Goal: Task Accomplishment & Management: Manage account settings

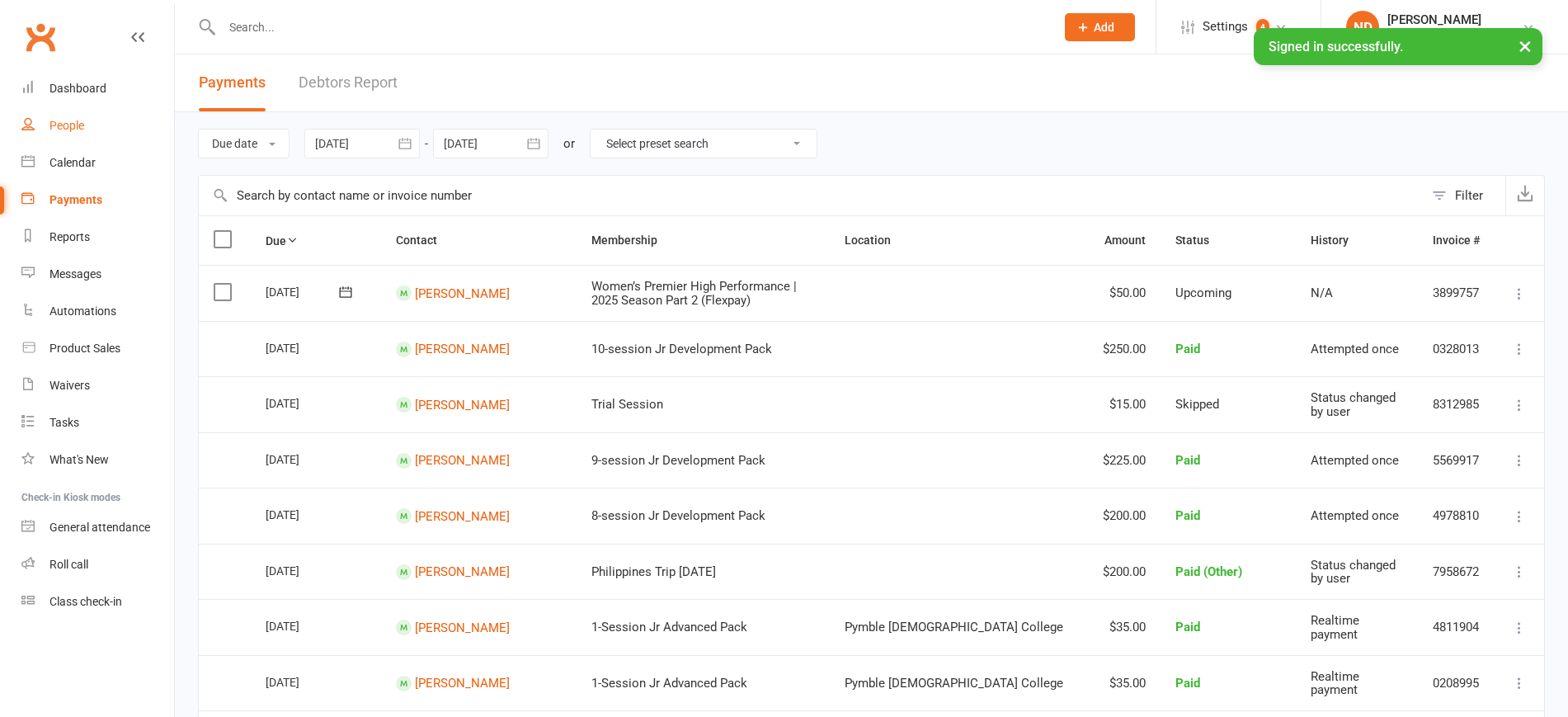
click at [84, 129] on div "People" at bounding box center [66, 125] width 35 height 13
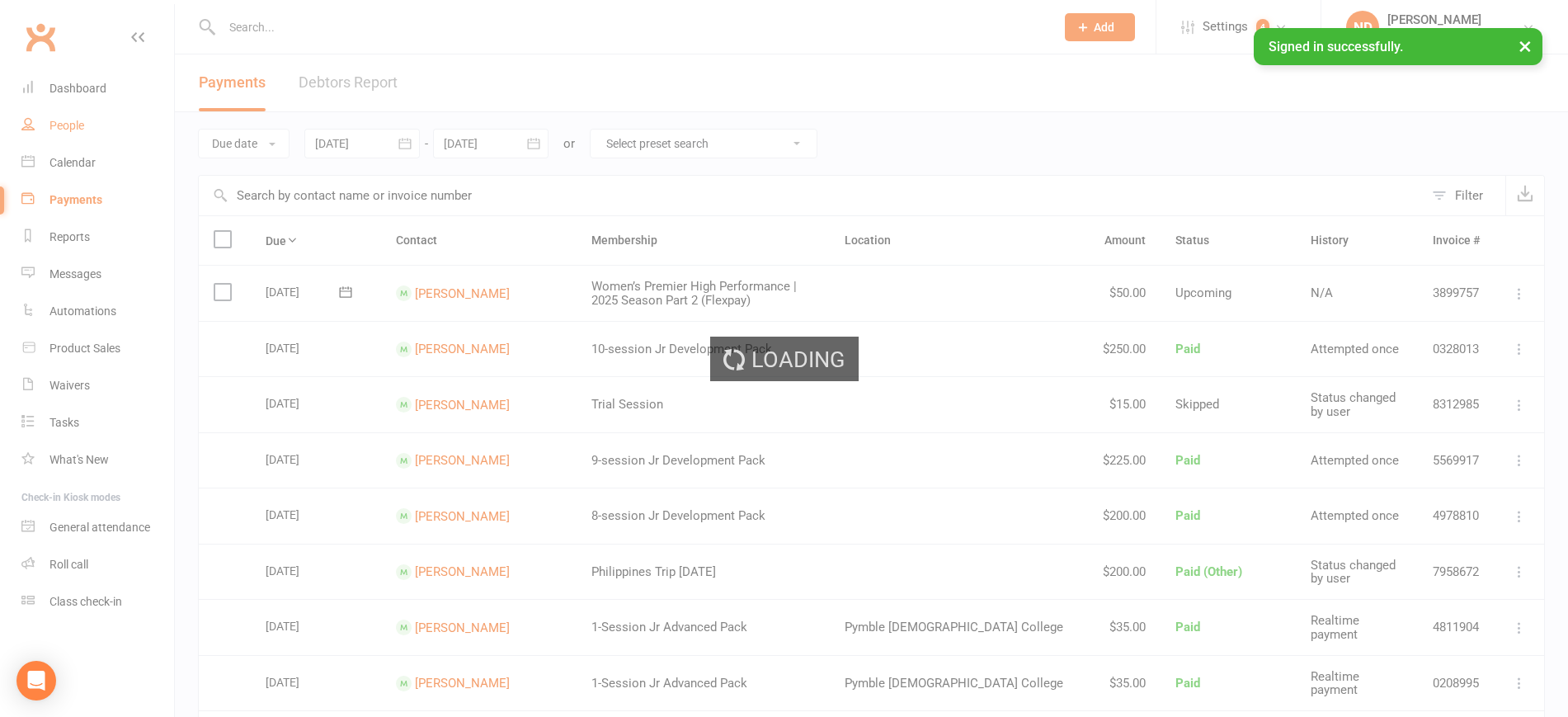
select select "100"
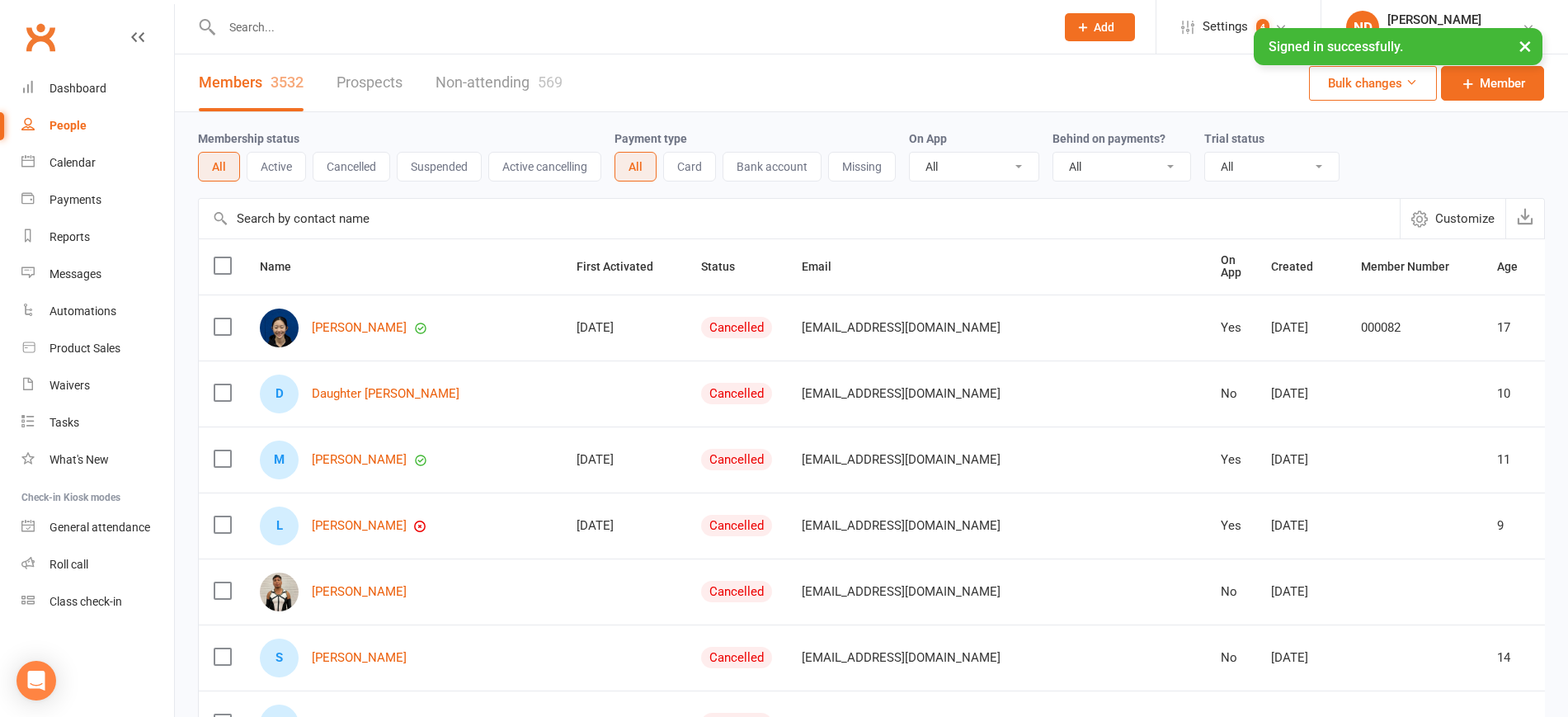
click at [373, 218] on input "text" at bounding box center [799, 218] width 1200 height 39
paste input "[EMAIL_ADDRESS][DOMAIN_NAME]"
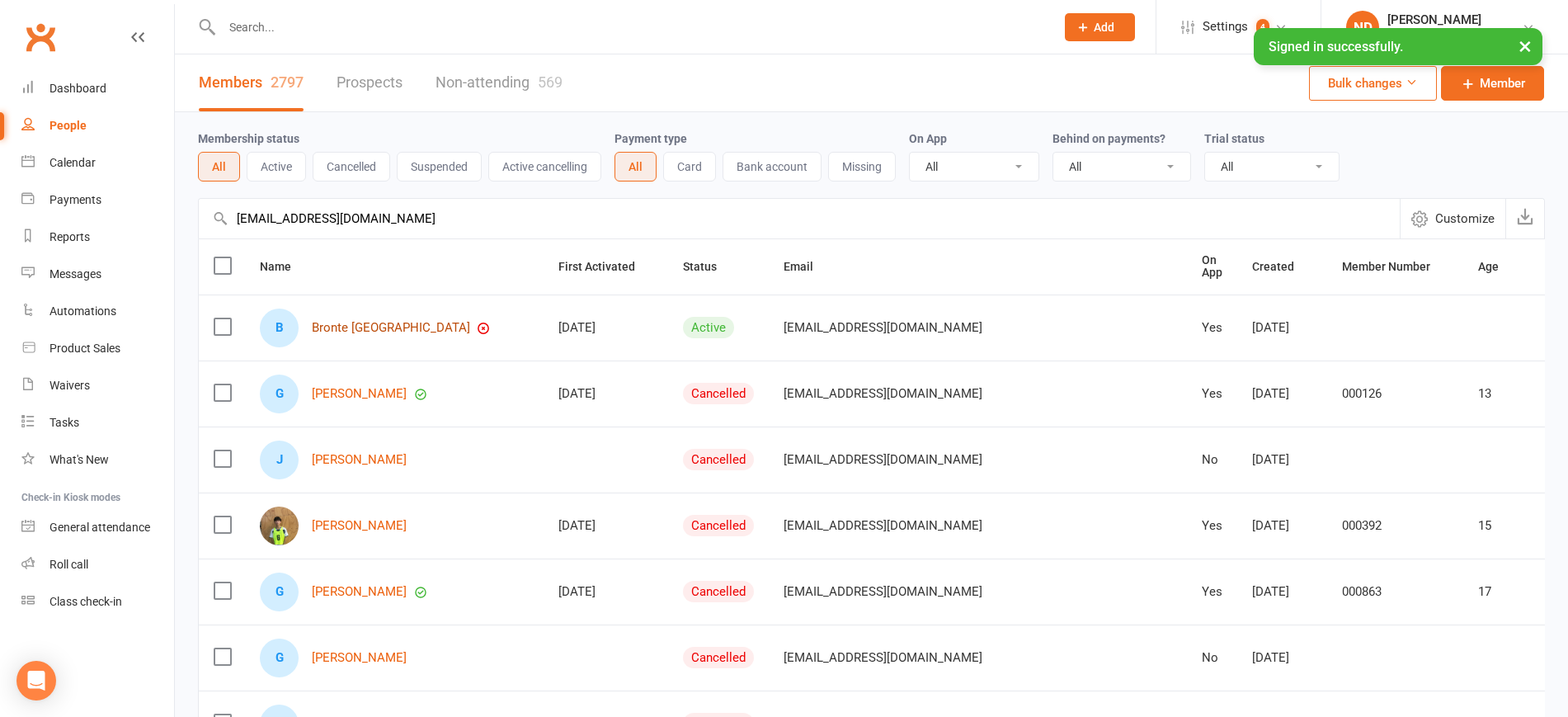
type input "[EMAIL_ADDRESS][DOMAIN_NAME]"
click at [354, 321] on link "Bronte [GEOGRAPHIC_DATA]" at bounding box center [391, 328] width 159 height 14
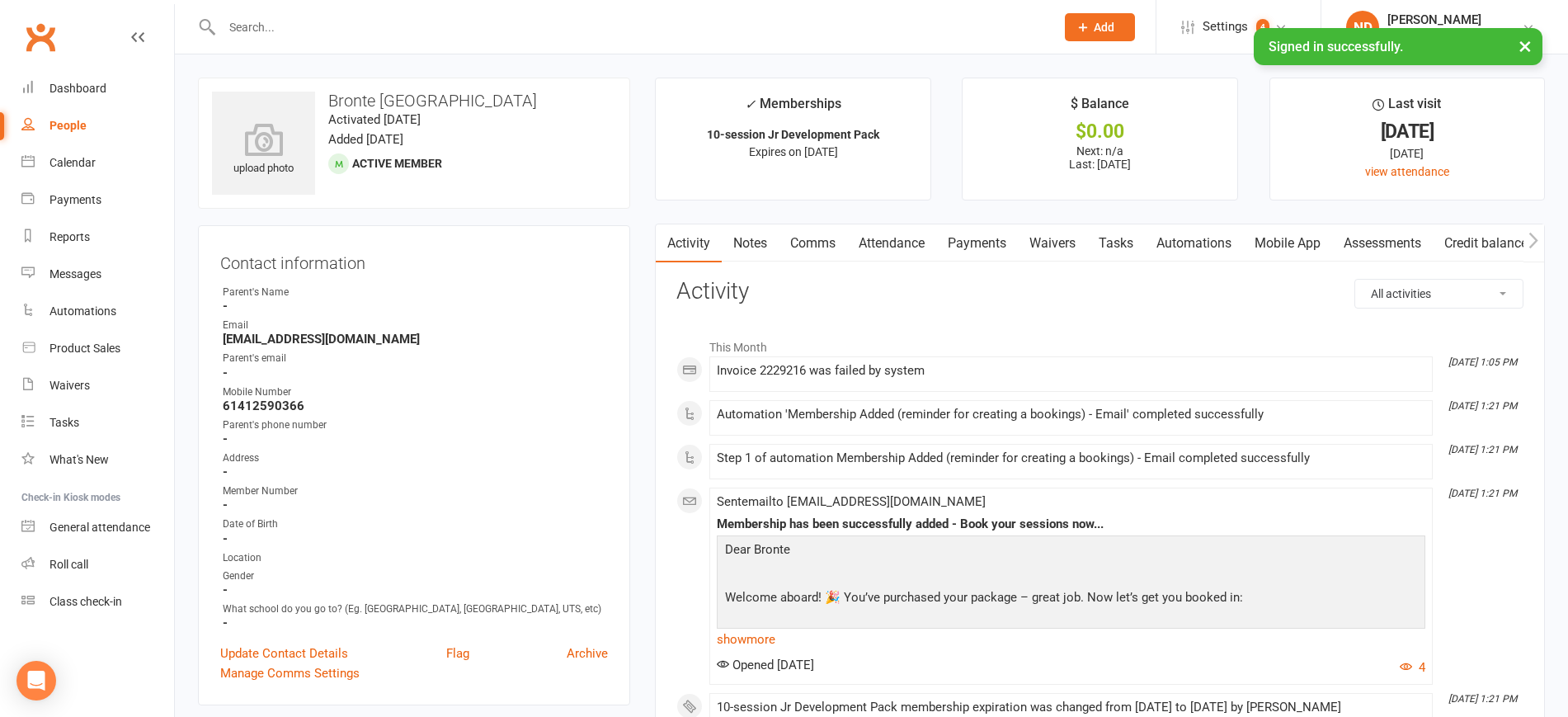
click at [990, 241] on link "Payments" at bounding box center [976, 243] width 81 height 38
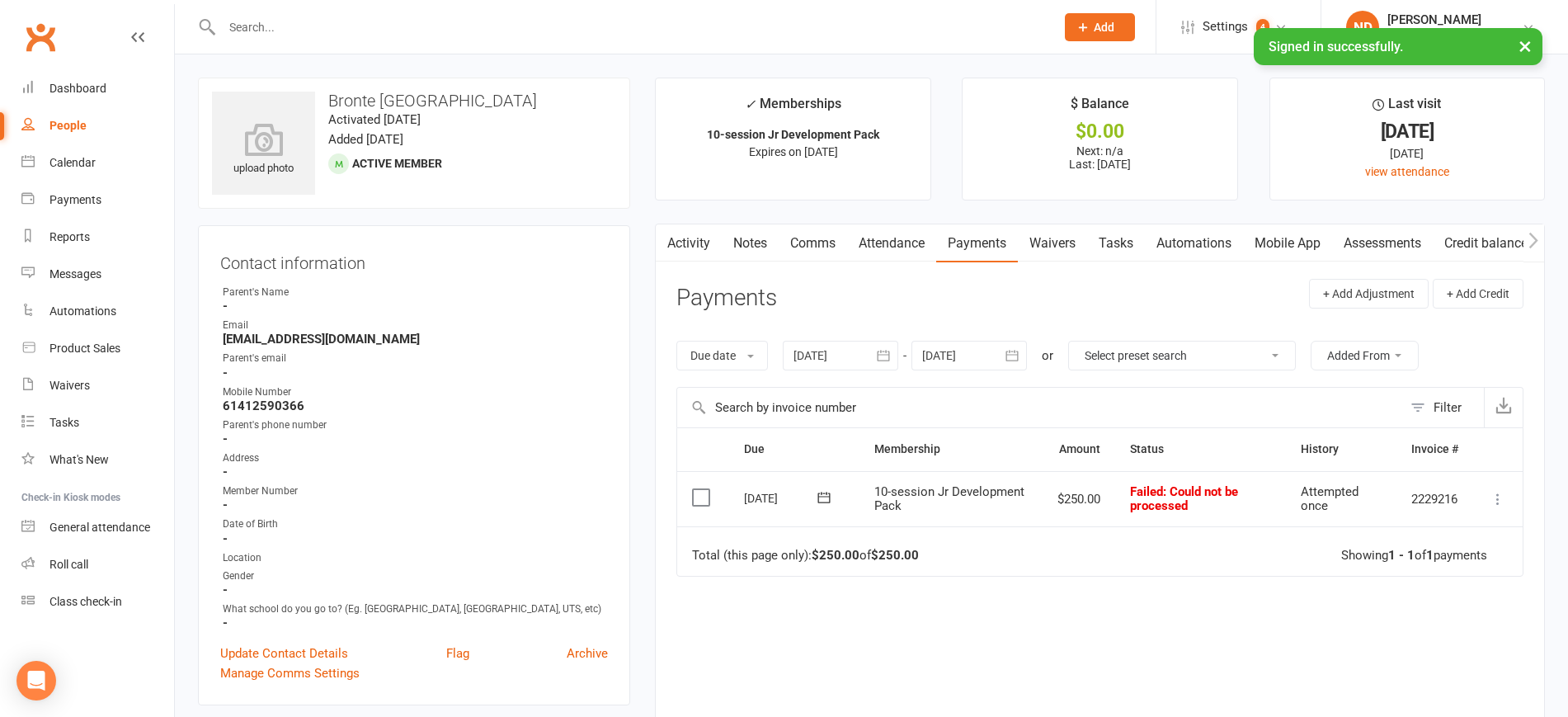
click at [1493, 492] on icon at bounding box center [1498, 499] width 17 height 17
click at [1454, 634] on link "Skip" at bounding box center [1424, 629] width 163 height 33
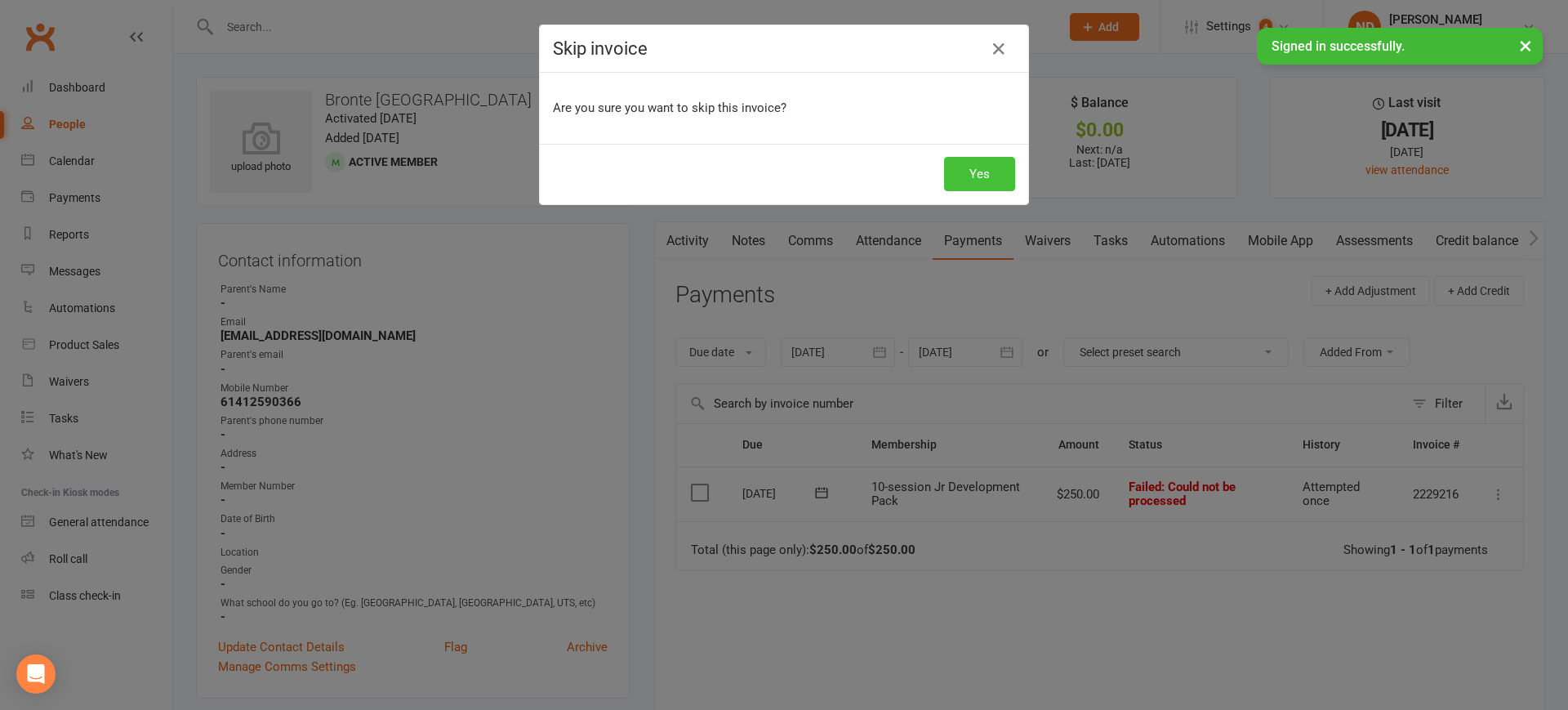
click at [982, 178] on button "Yes" at bounding box center [979, 174] width 71 height 34
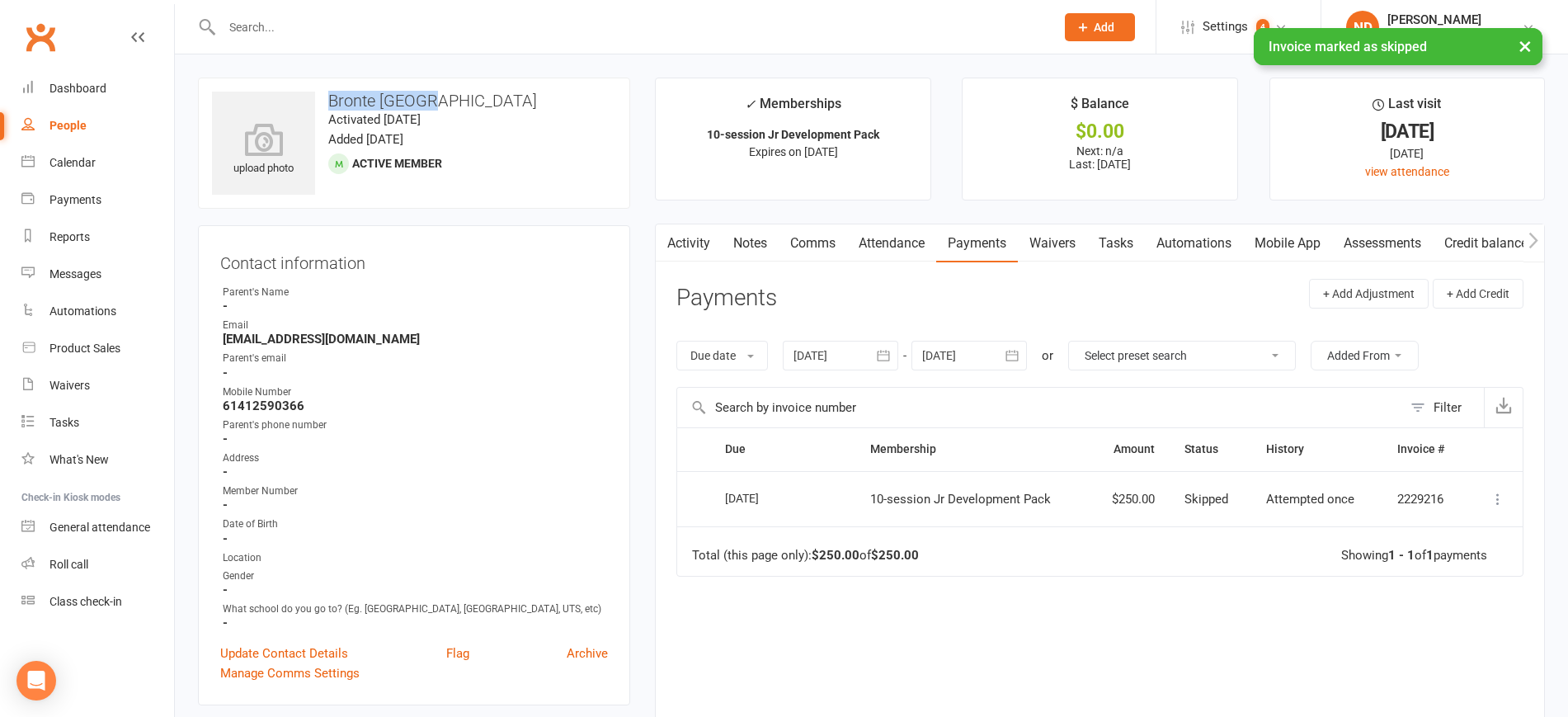
drag, startPoint x: 431, startPoint y: 96, endPoint x: 329, endPoint y: 98, distance: 102.0
click at [329, 98] on h3 "Bronte [GEOGRAPHIC_DATA]" at bounding box center [413, 100] width 404 height 18
copy h3 "Bronte [GEOGRAPHIC_DATA]"
drag, startPoint x: 416, startPoint y: 329, endPoint x: 408, endPoint y: 344, distance: 17.0
click at [408, 344] on li "Email [EMAIL_ADDRESS][DOMAIN_NAME]" at bounding box center [413, 331] width 387 height 29
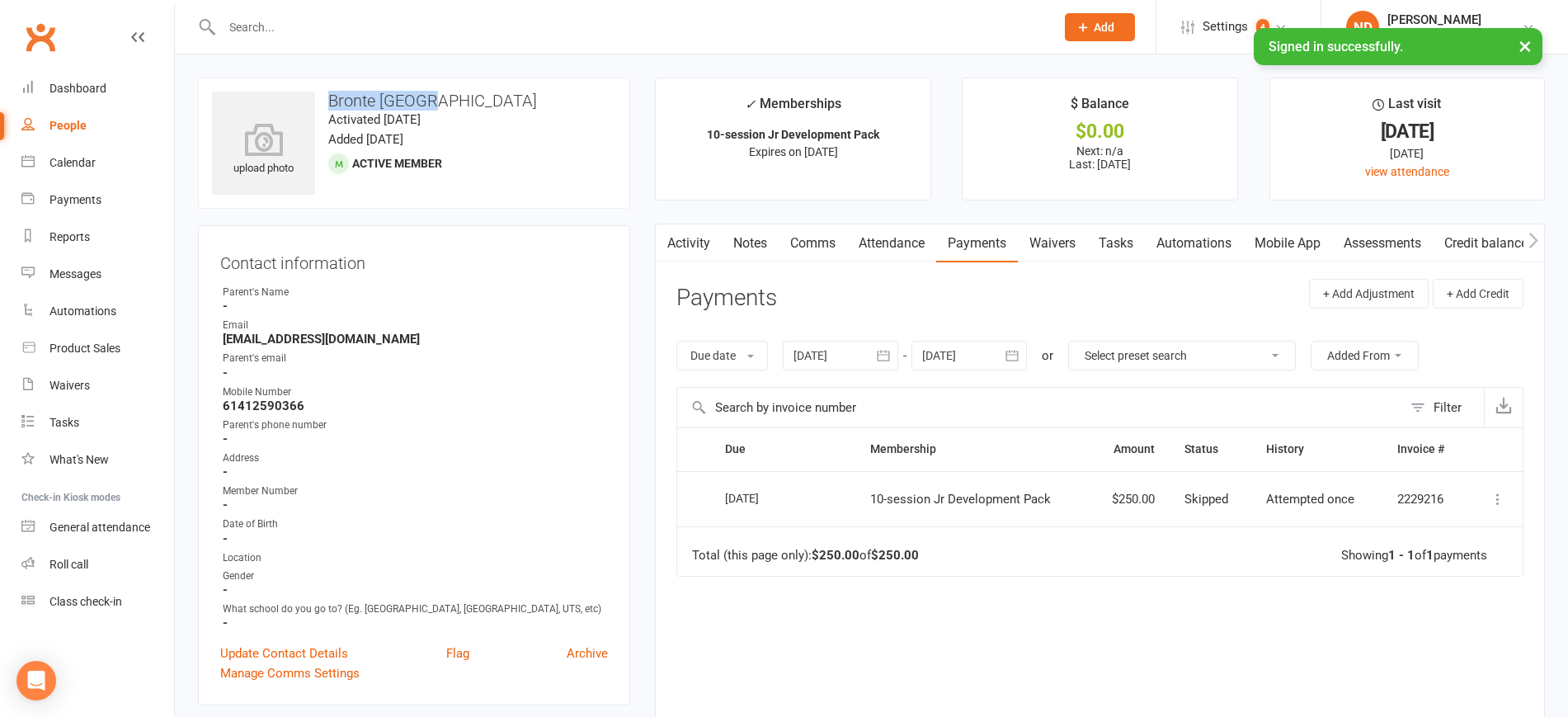
copy li "[EMAIL_ADDRESS][DOMAIN_NAME]"
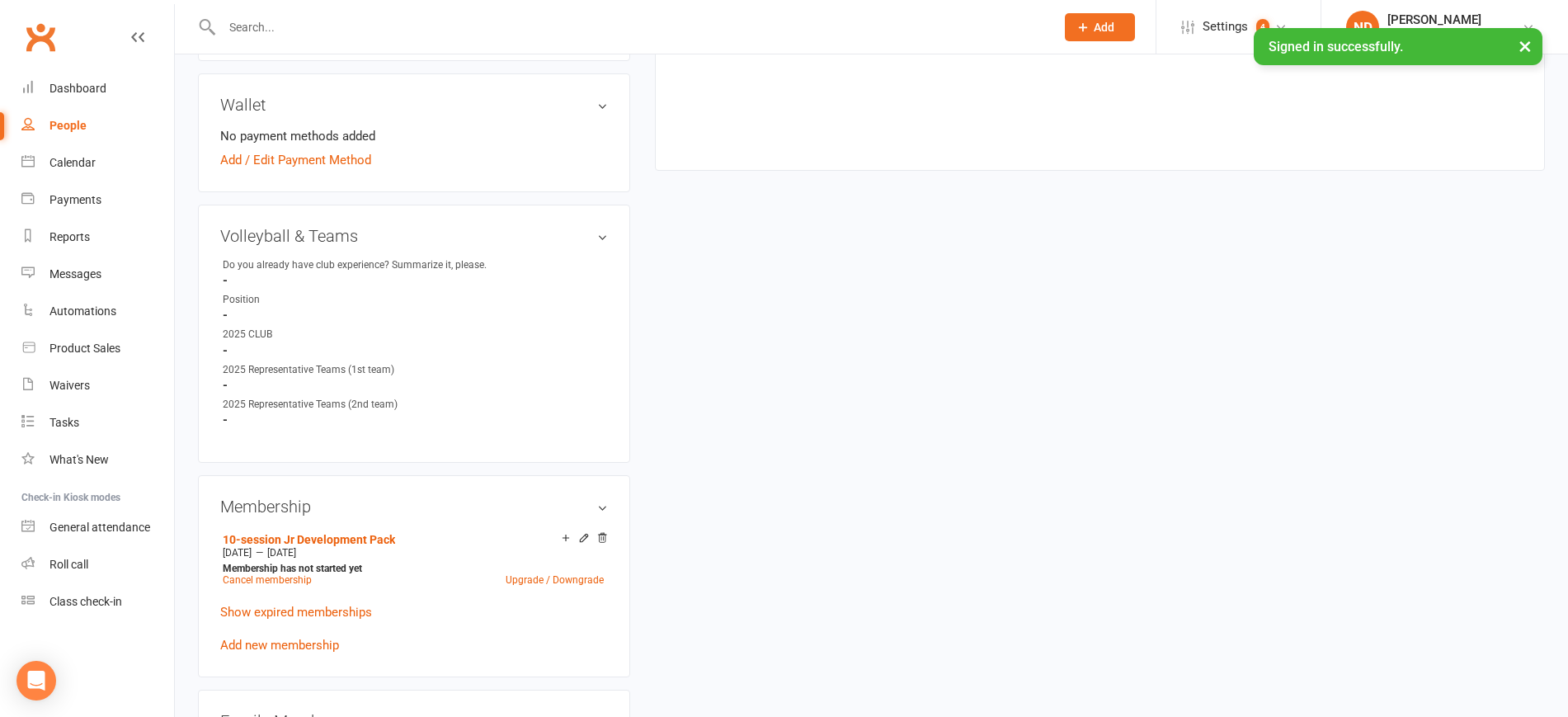
scroll to position [825, 0]
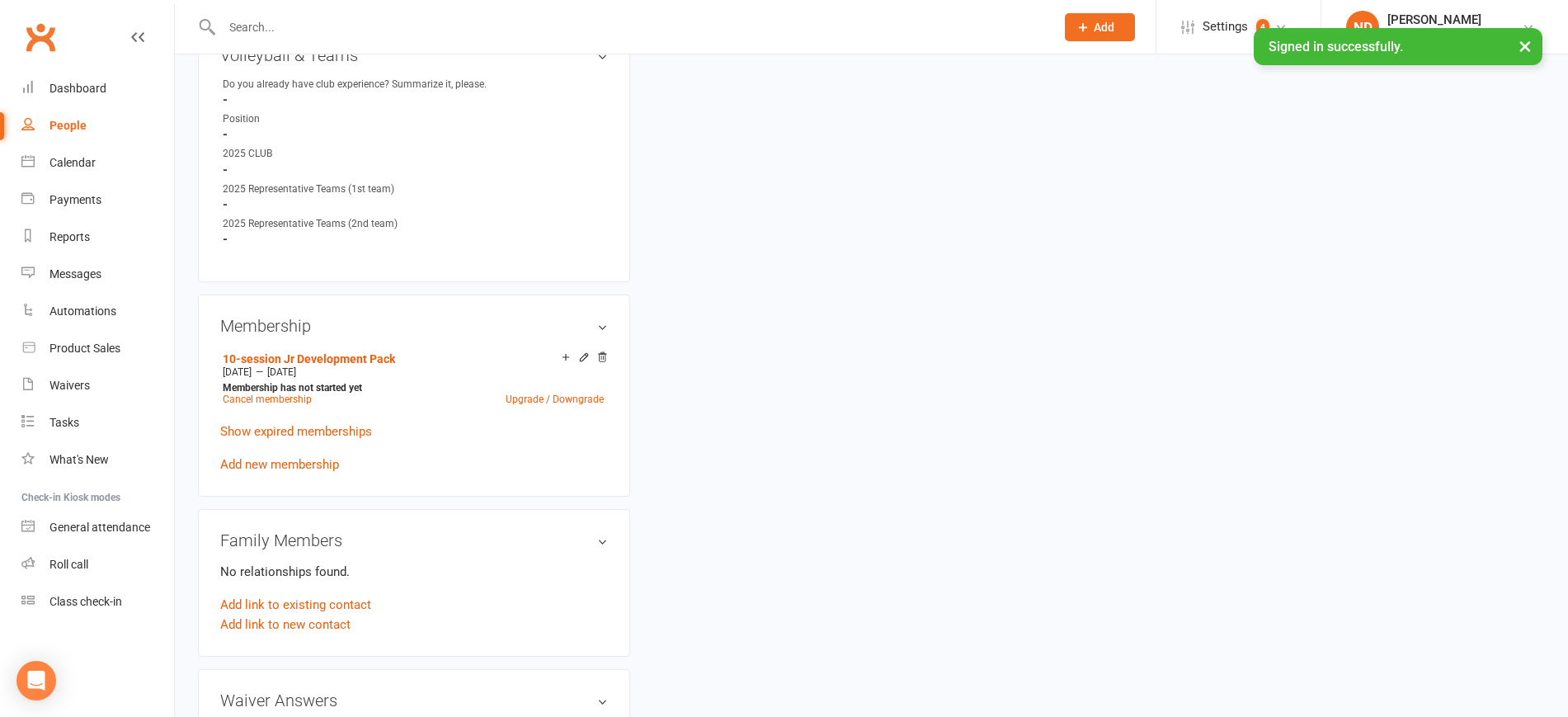
drag, startPoint x: 302, startPoint y: 379, endPoint x: 198, endPoint y: 359, distance: 105.9
click at [198, 359] on div "Membership 10-session Jr Development Pack [DATE] — [DATE] Membership has not st…" at bounding box center [413, 395] width 432 height 202
copy li "10-session Jr Development Pack [DATE] — [DATE]"
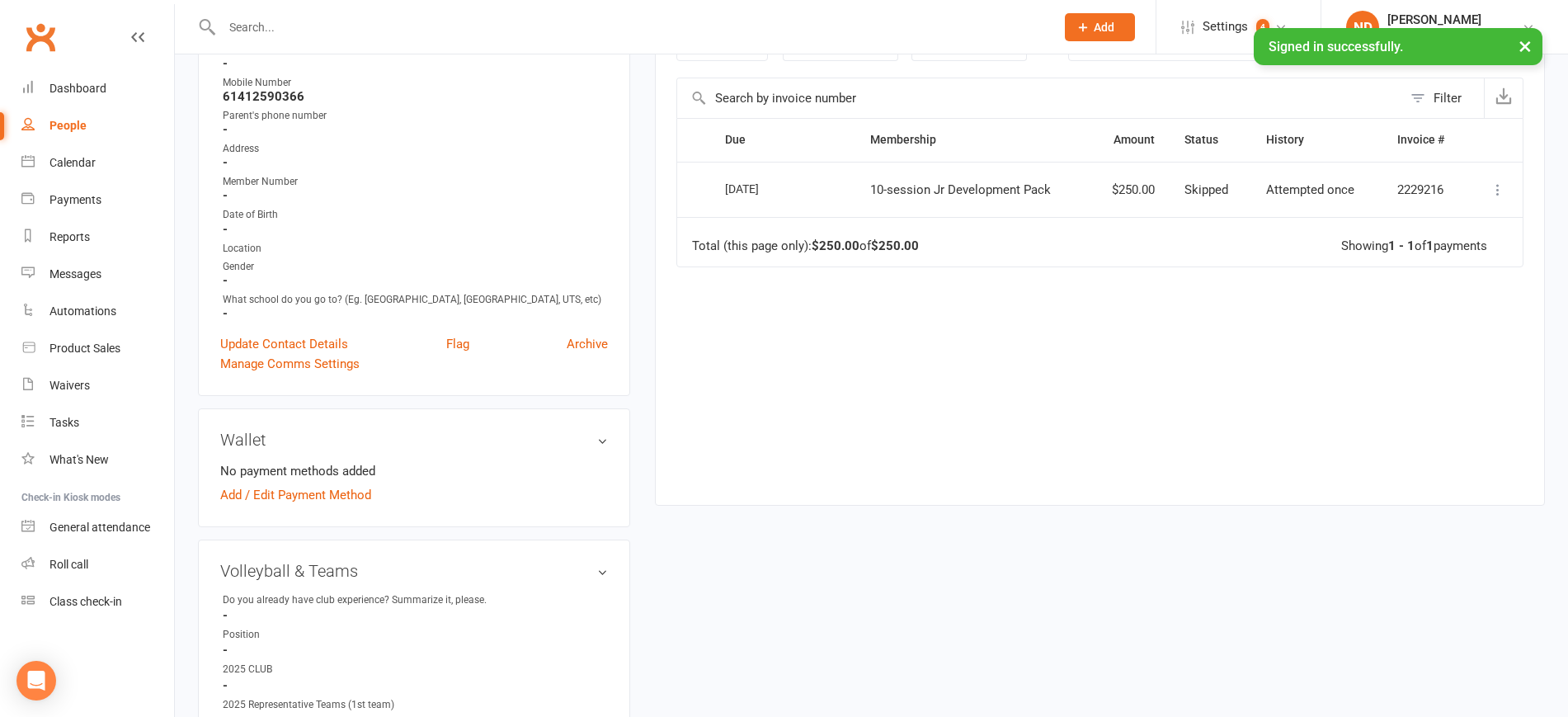
scroll to position [103, 0]
